Goal: Find specific page/section: Find specific page/section

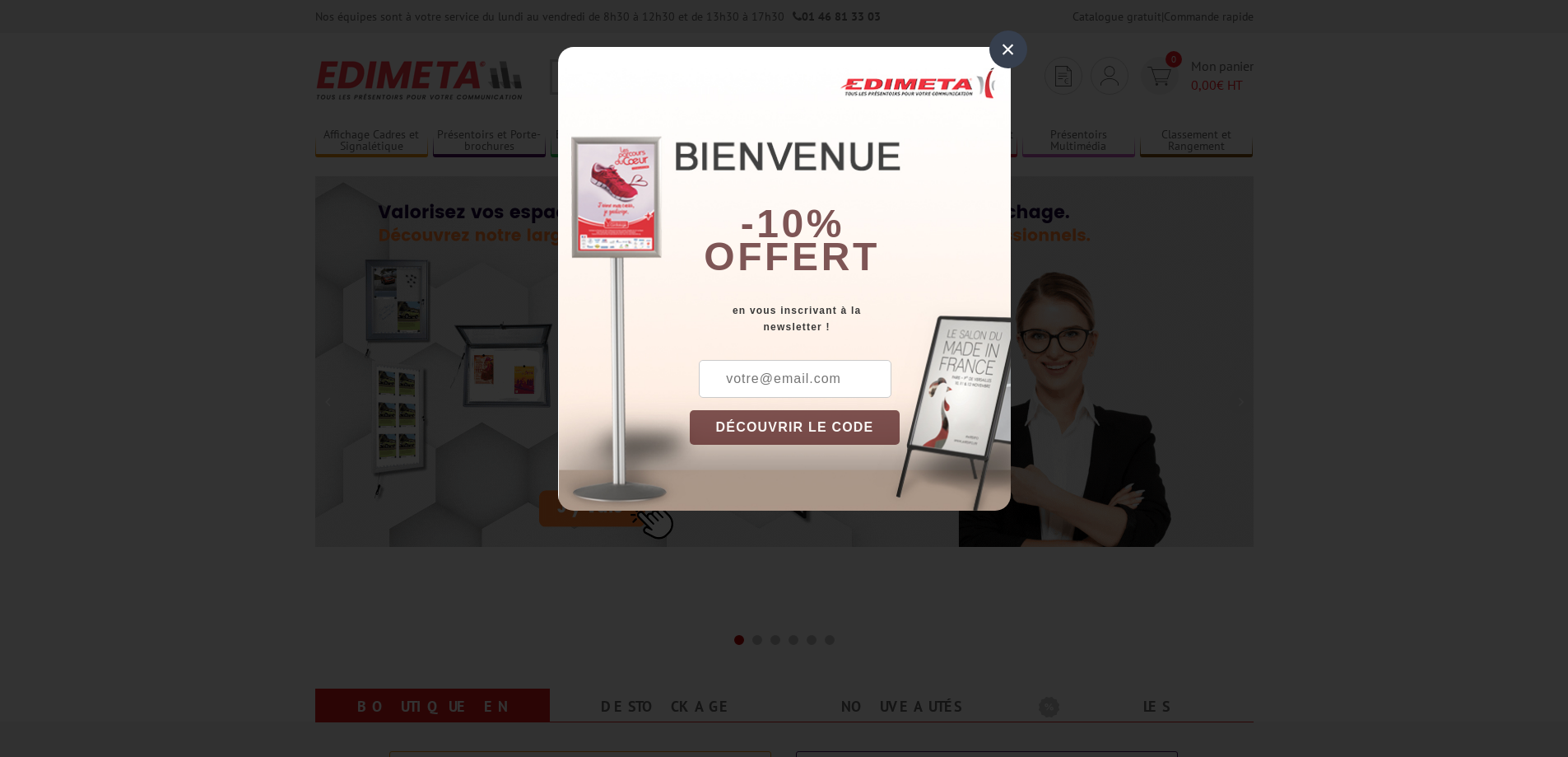
click at [1012, 52] on div "×" at bounding box center [1008, 49] width 38 height 38
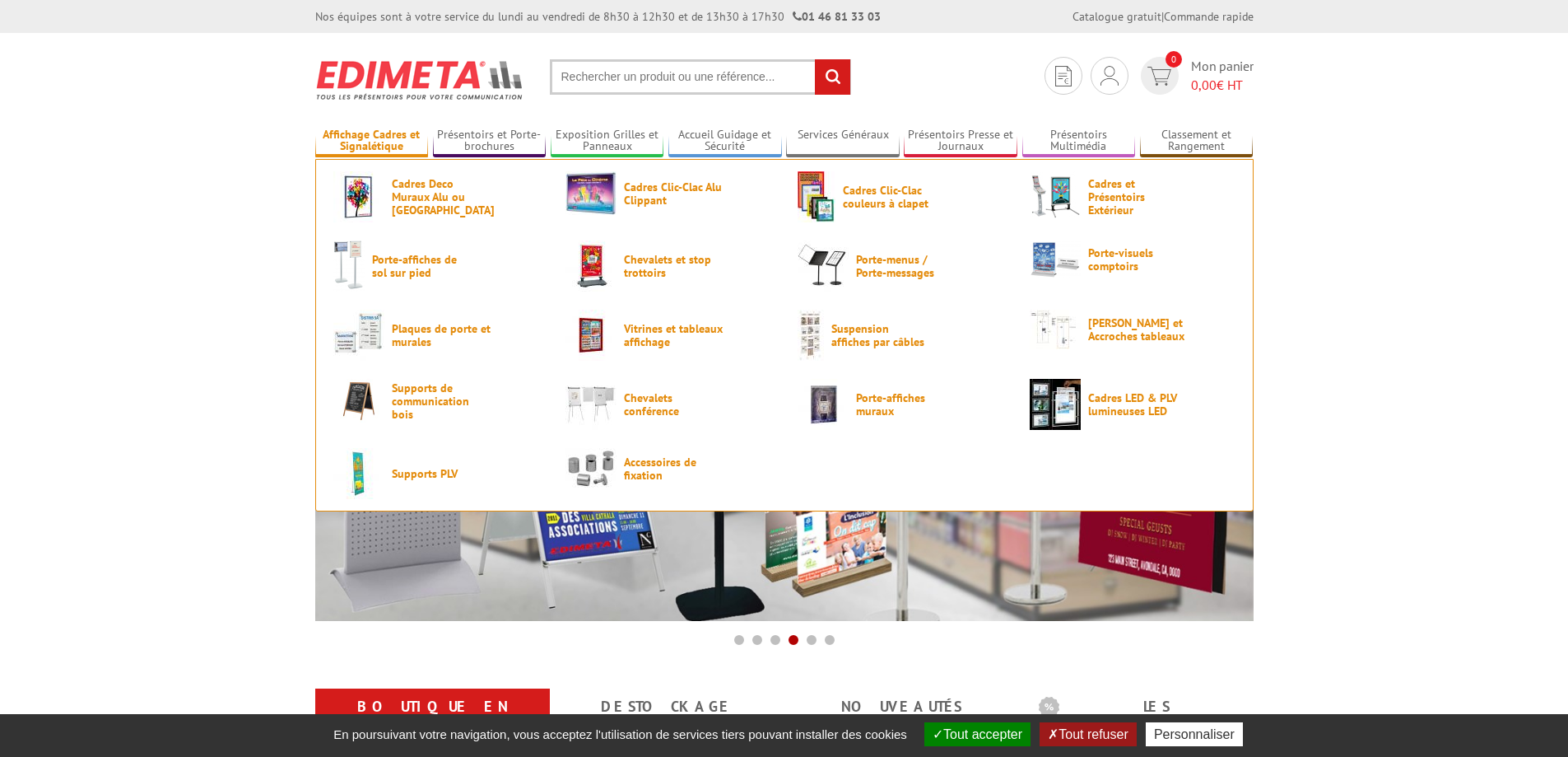
click at [409, 144] on link "Affichage Cadres et Signalétique" at bounding box center [371, 141] width 114 height 27
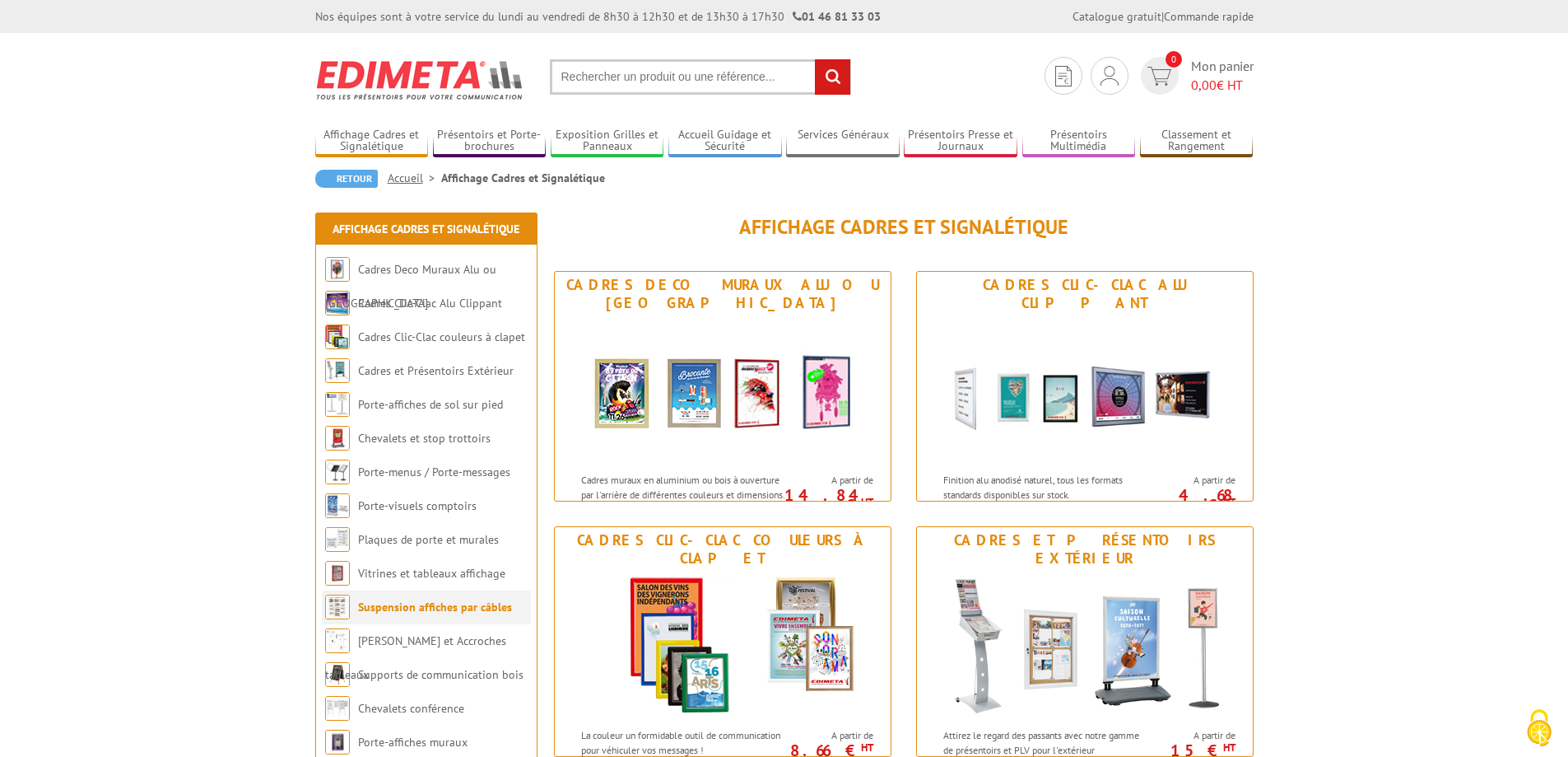
click at [422, 604] on link "Suspension affiches par câbles" at bounding box center [435, 606] width 154 height 15
